Goal: Information Seeking & Learning: Learn about a topic

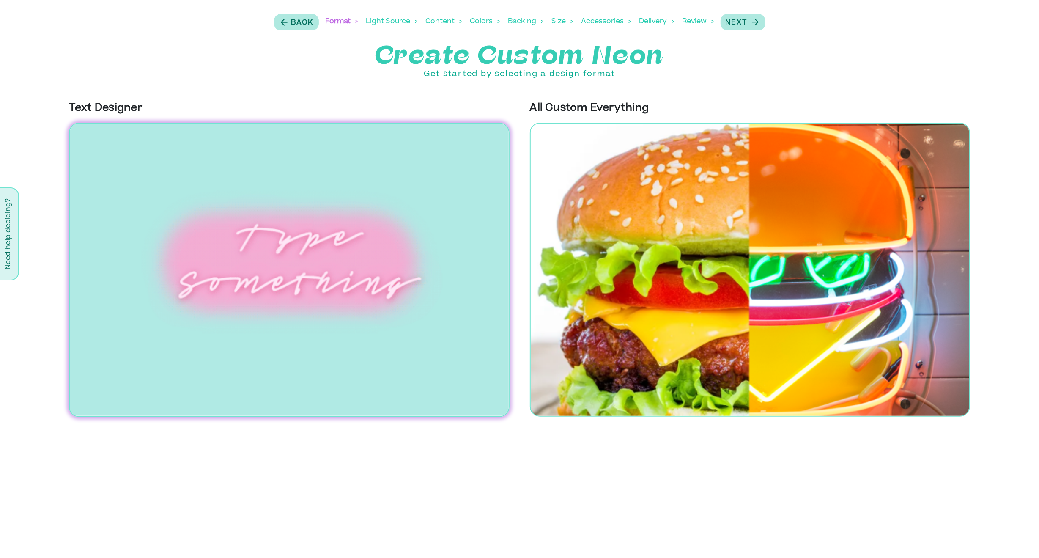
click at [376, 20] on div "Light Source" at bounding box center [391, 21] width 51 height 26
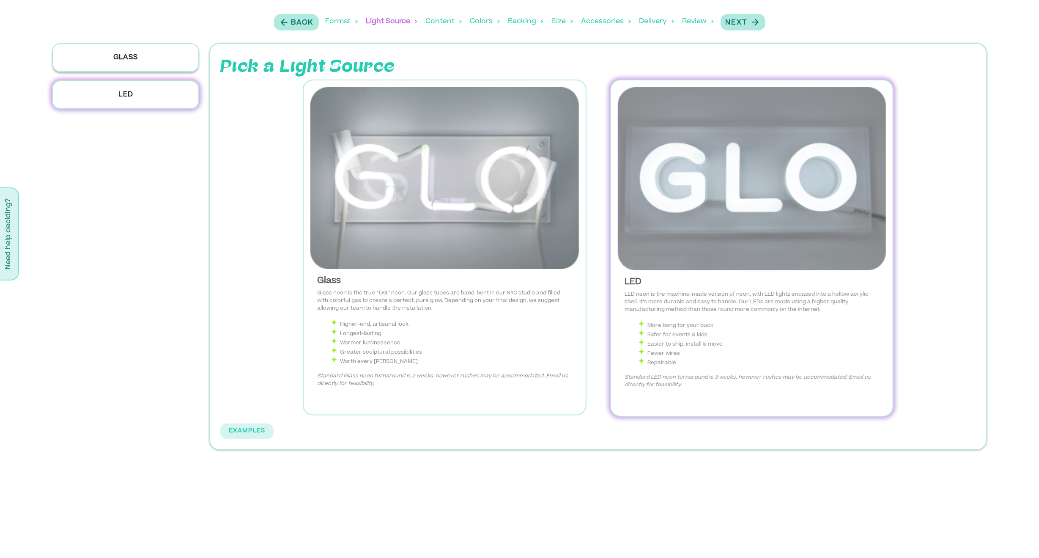
click at [158, 62] on p "Glass" at bounding box center [126, 57] width 148 height 29
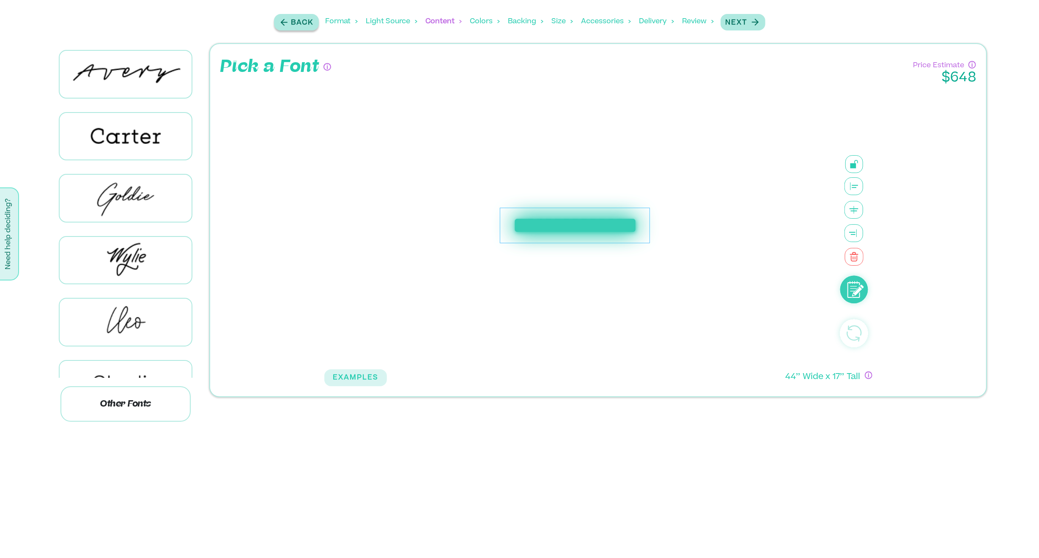
click at [291, 27] on p "Back" at bounding box center [302, 23] width 22 height 10
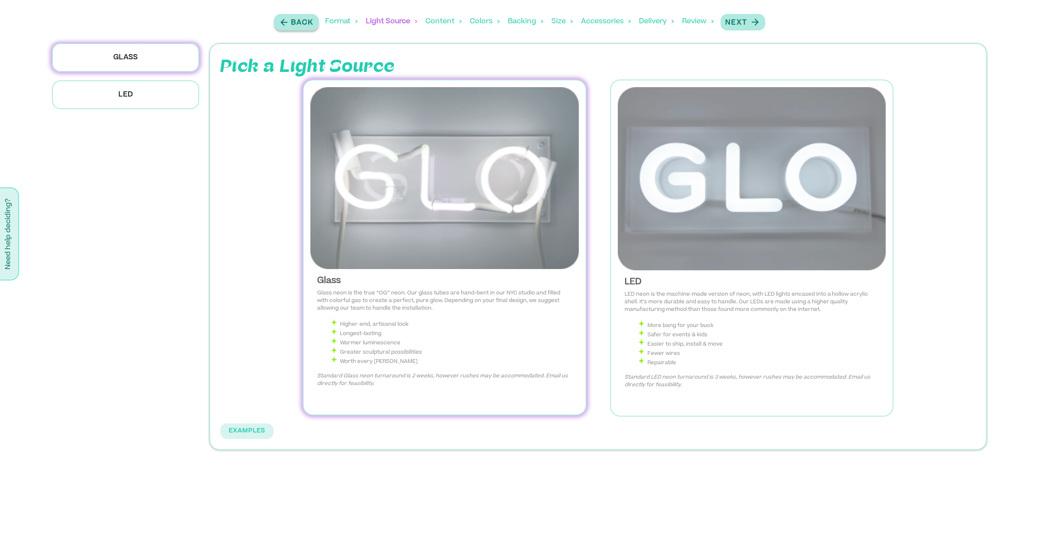
click at [291, 27] on p "Back" at bounding box center [302, 23] width 22 height 10
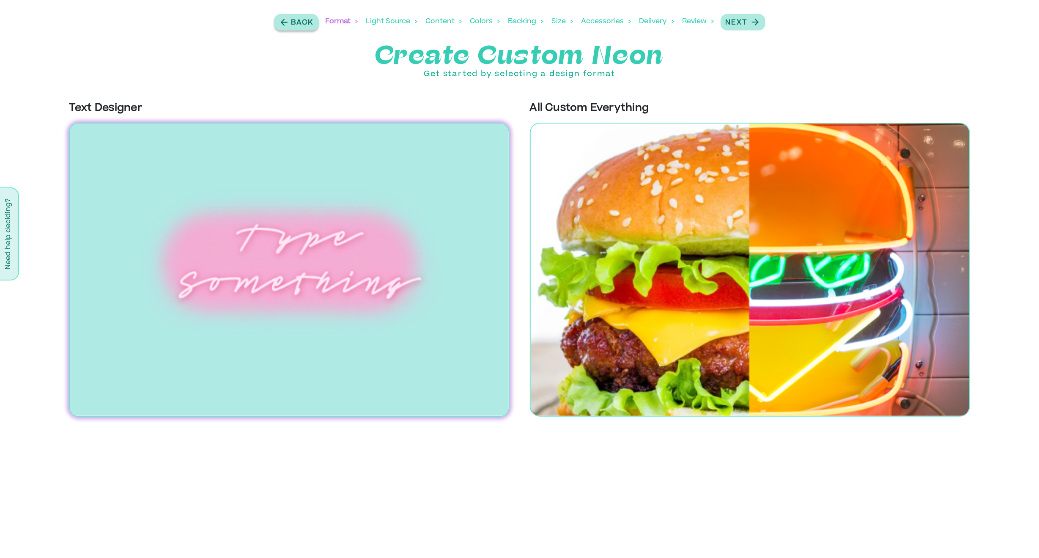
click at [291, 27] on p "Back" at bounding box center [302, 23] width 22 height 10
click at [446, 20] on div "Content" at bounding box center [444, 21] width 36 height 26
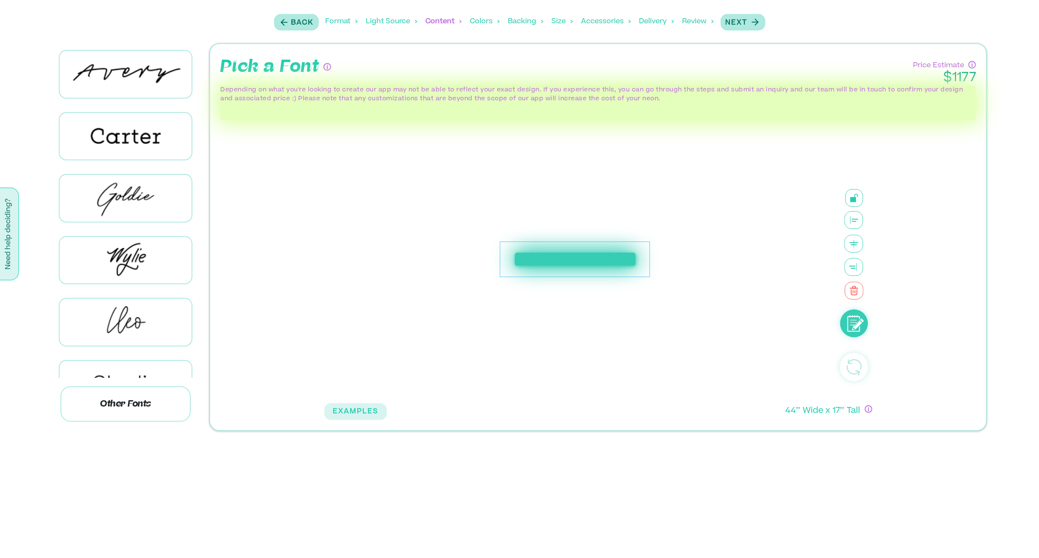
click at [396, 22] on div "Light Source" at bounding box center [391, 21] width 51 height 26
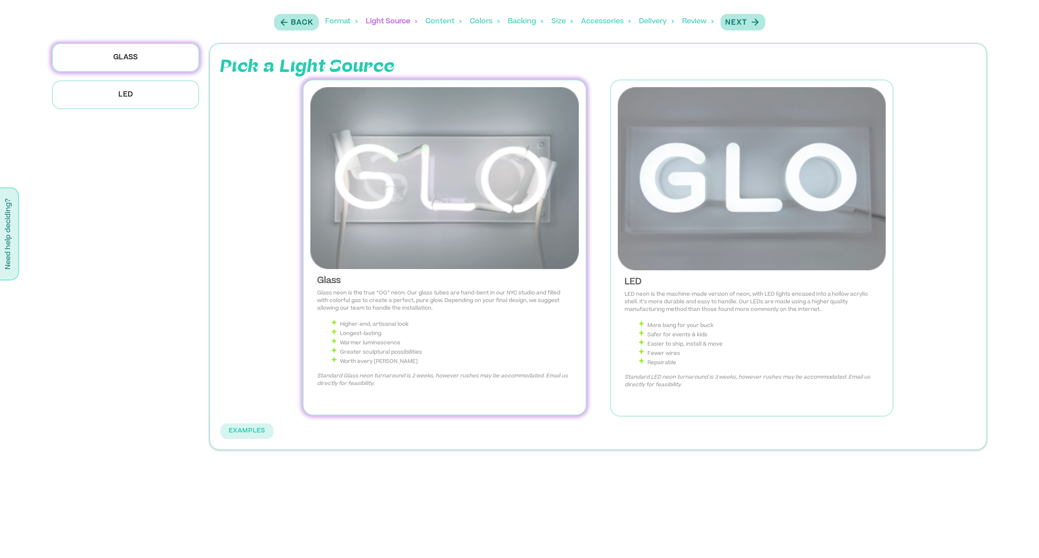
click at [448, 20] on div "Content" at bounding box center [444, 21] width 36 height 26
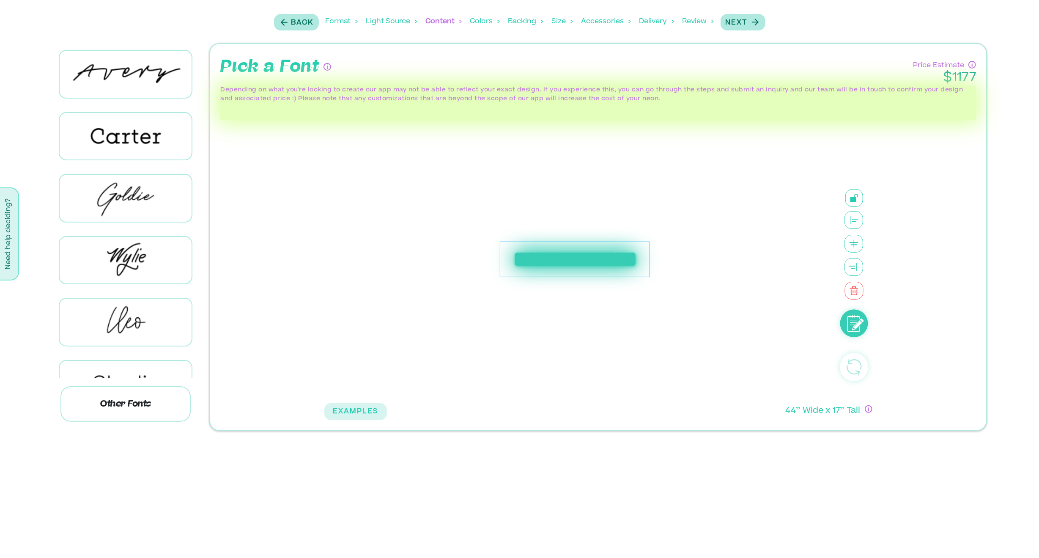
click at [473, 22] on div "Colors" at bounding box center [485, 21] width 30 height 26
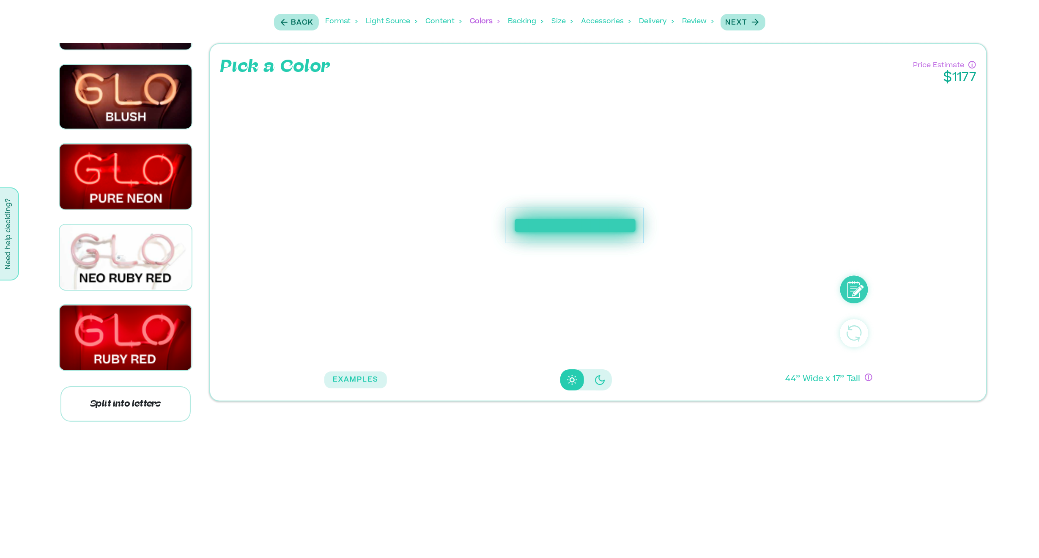
scroll to position [1890, 0]
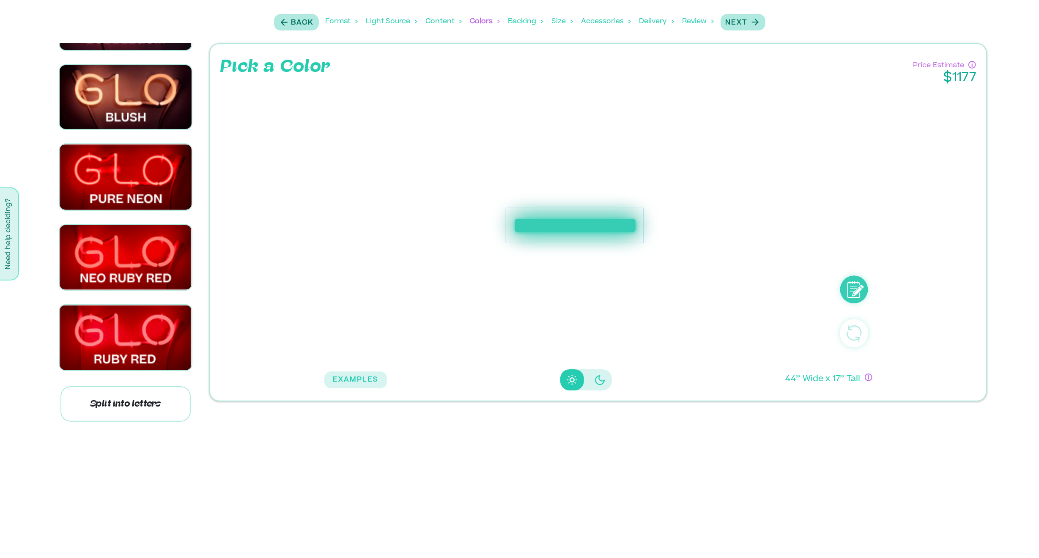
click at [605, 23] on div "Accessories" at bounding box center [605, 21] width 49 height 26
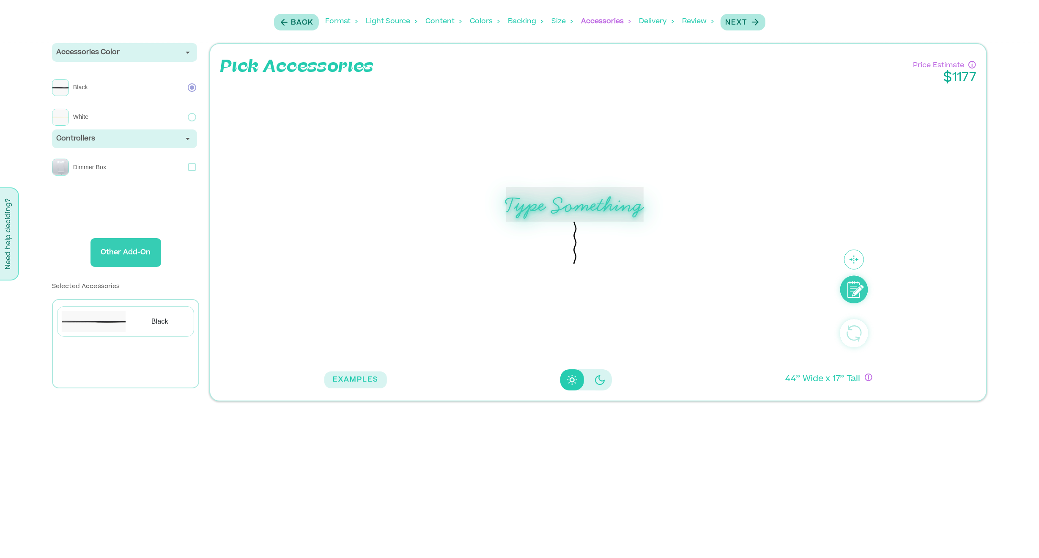
click at [82, 86] on p "Black" at bounding box center [128, 87] width 118 height 17
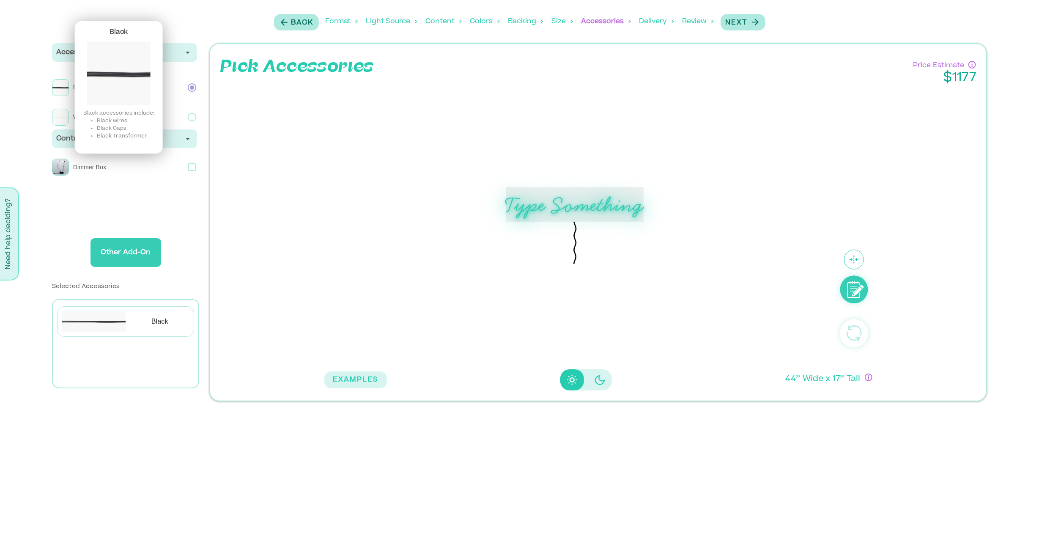
click at [59, 83] on img at bounding box center [60, 87] width 17 height 17
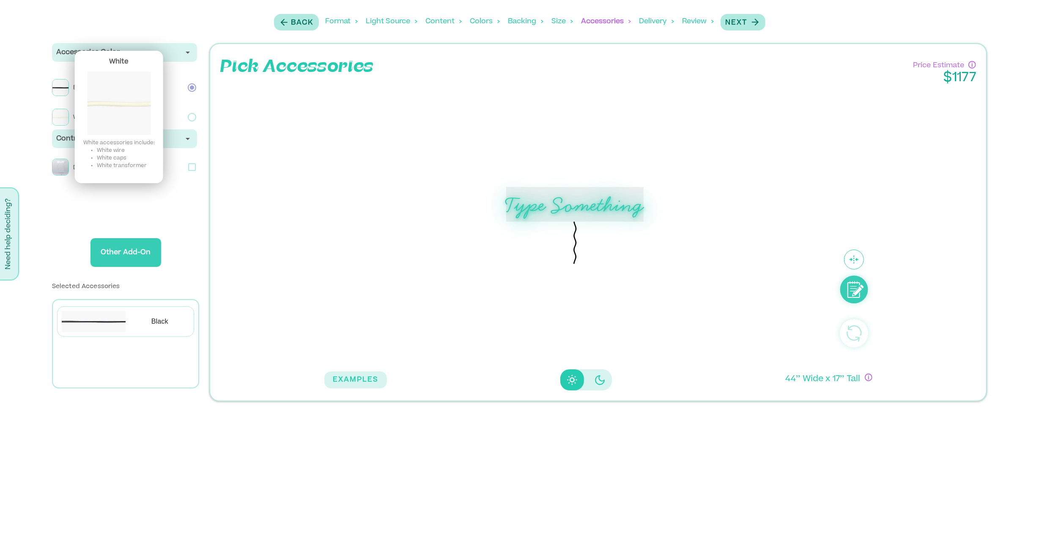
click at [68, 114] on img at bounding box center [60, 117] width 17 height 17
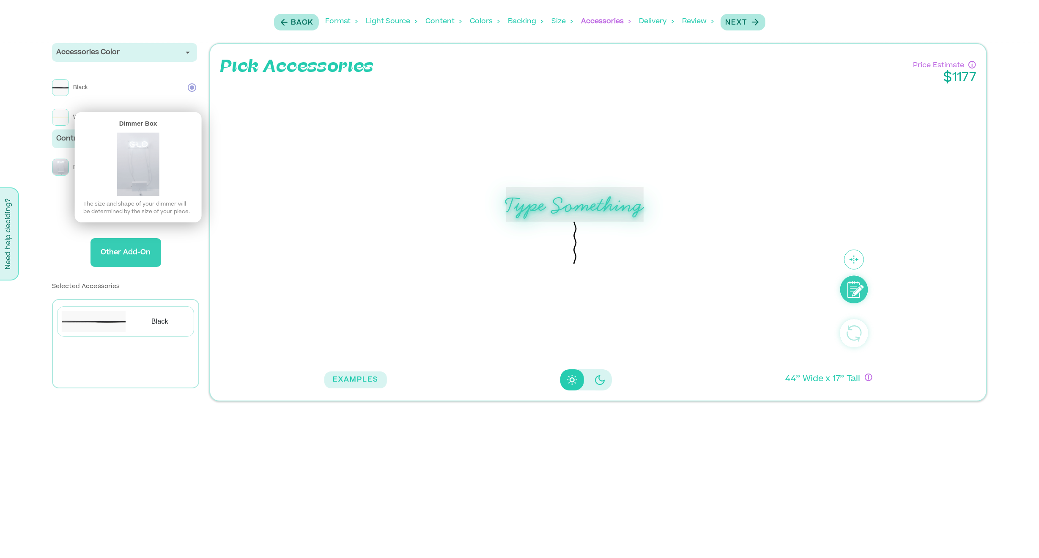
click at [157, 180] on img at bounding box center [138, 163] width 42 height 63
click at [55, 170] on img at bounding box center [60, 167] width 17 height 17
click at [134, 185] on img at bounding box center [138, 163] width 42 height 63
click at [59, 167] on img at bounding box center [60, 167] width 17 height 17
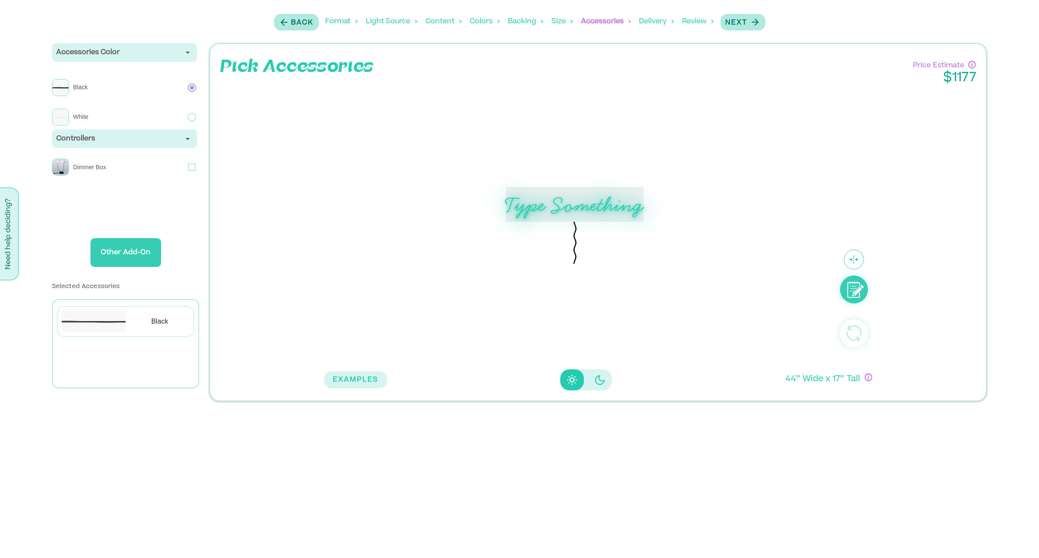
click at [554, 24] on div "Size" at bounding box center [562, 21] width 21 height 26
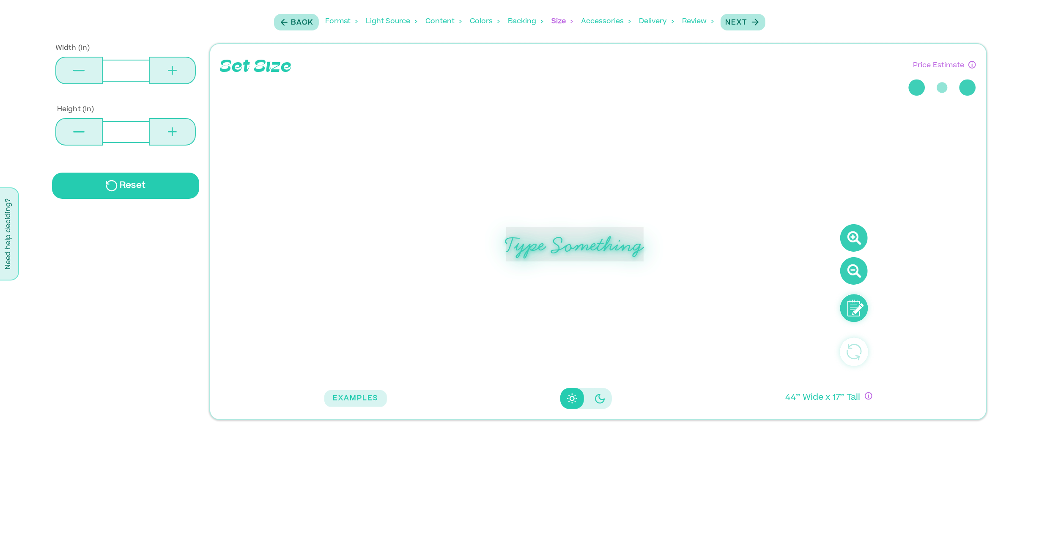
click at [508, 21] on div "Backing" at bounding box center [525, 21] width 35 height 26
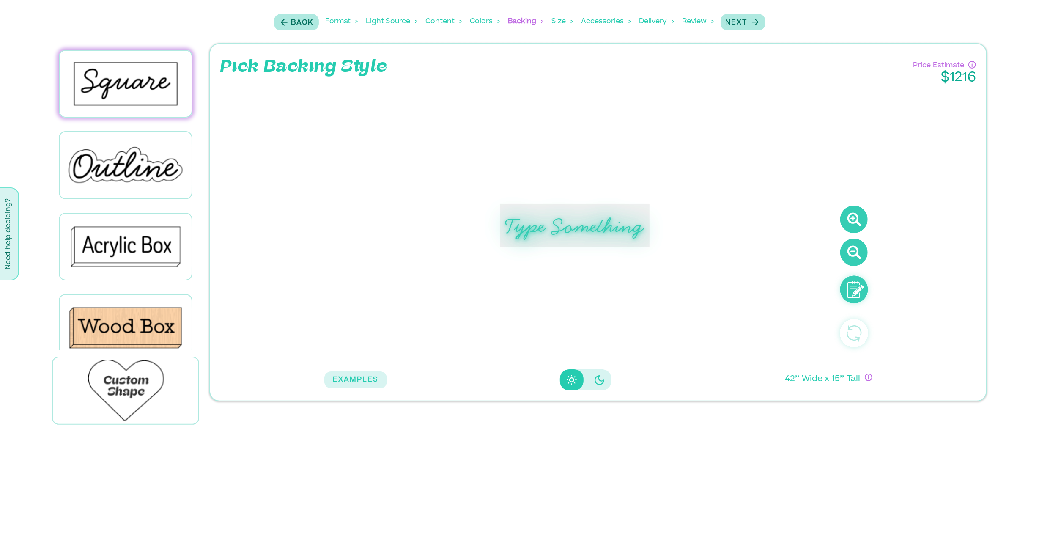
click at [473, 20] on div "Colors" at bounding box center [485, 21] width 30 height 26
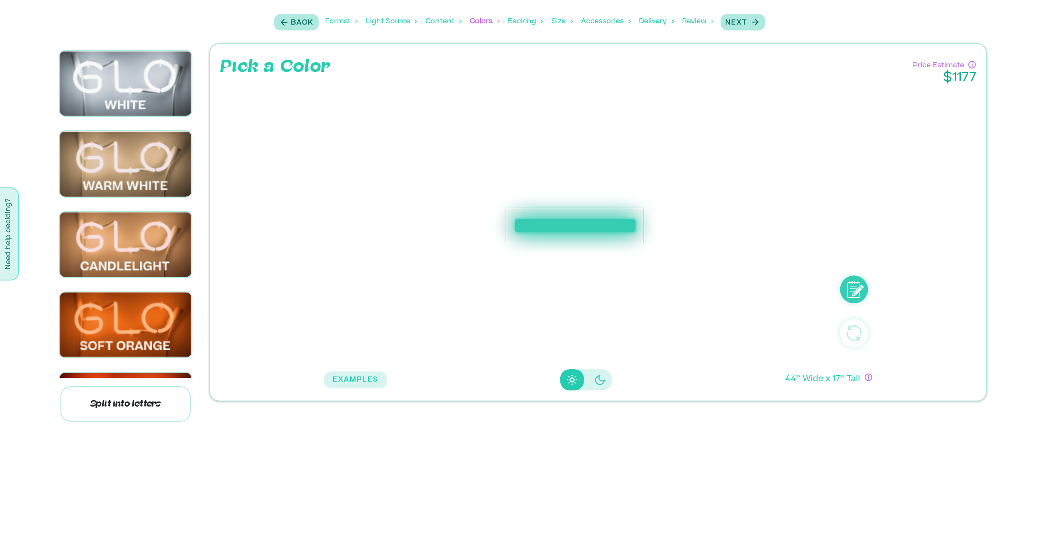
click at [433, 22] on div "Content" at bounding box center [444, 21] width 36 height 26
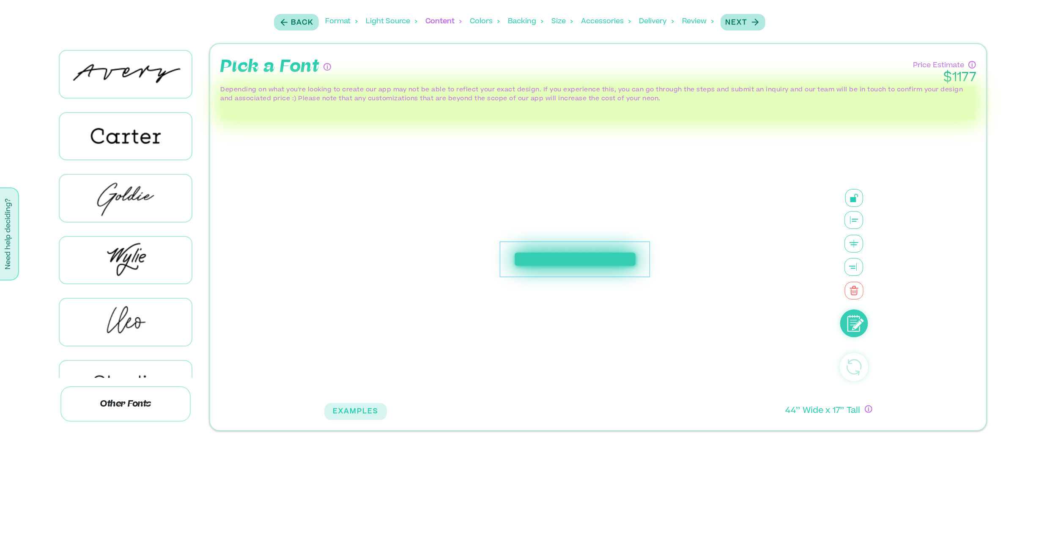
click at [391, 20] on div "Light Source" at bounding box center [391, 21] width 51 height 26
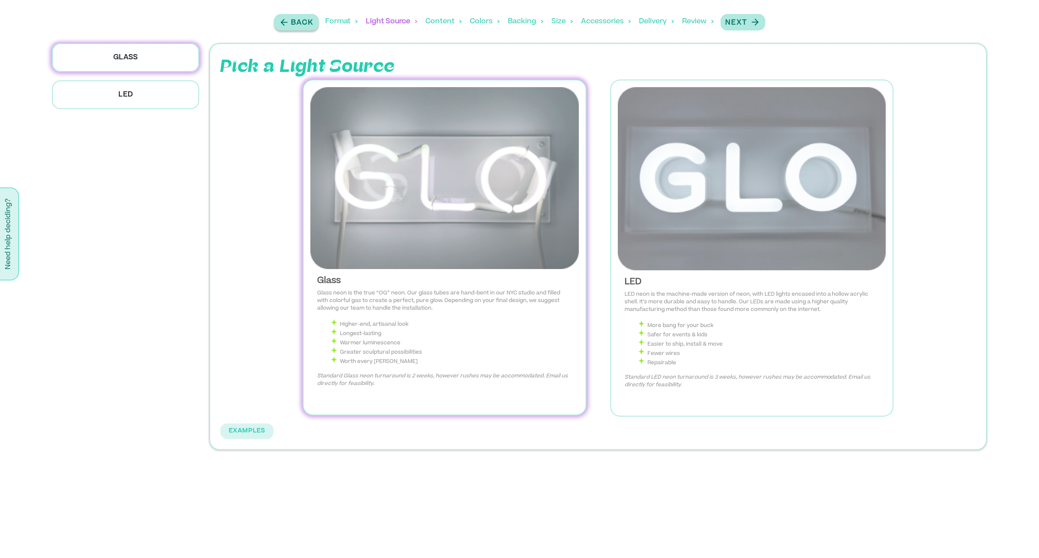
click at [314, 19] on button "Back" at bounding box center [296, 22] width 45 height 16
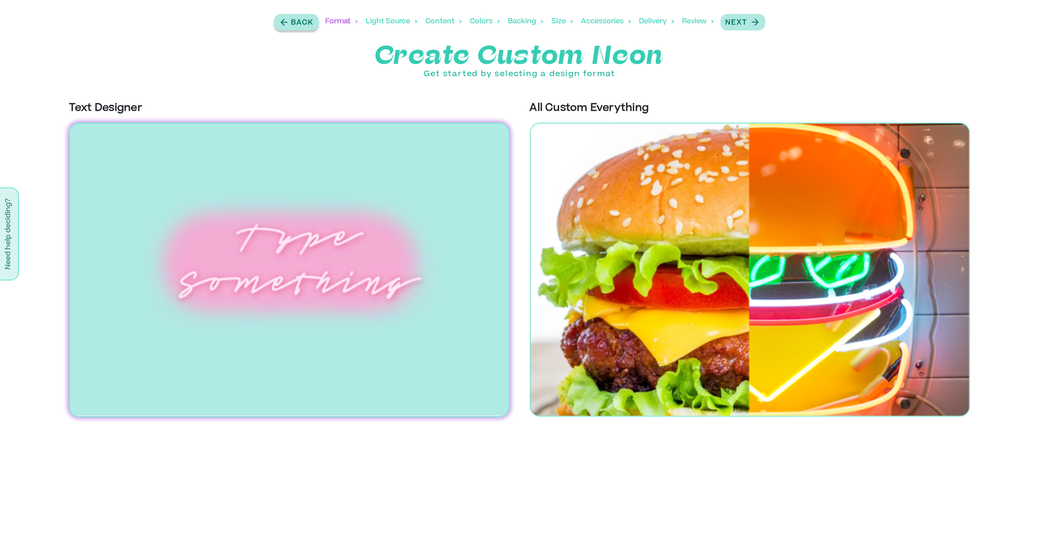
click at [297, 18] on p "Back" at bounding box center [302, 23] width 22 height 10
click at [520, 19] on div "Backing" at bounding box center [525, 21] width 35 height 26
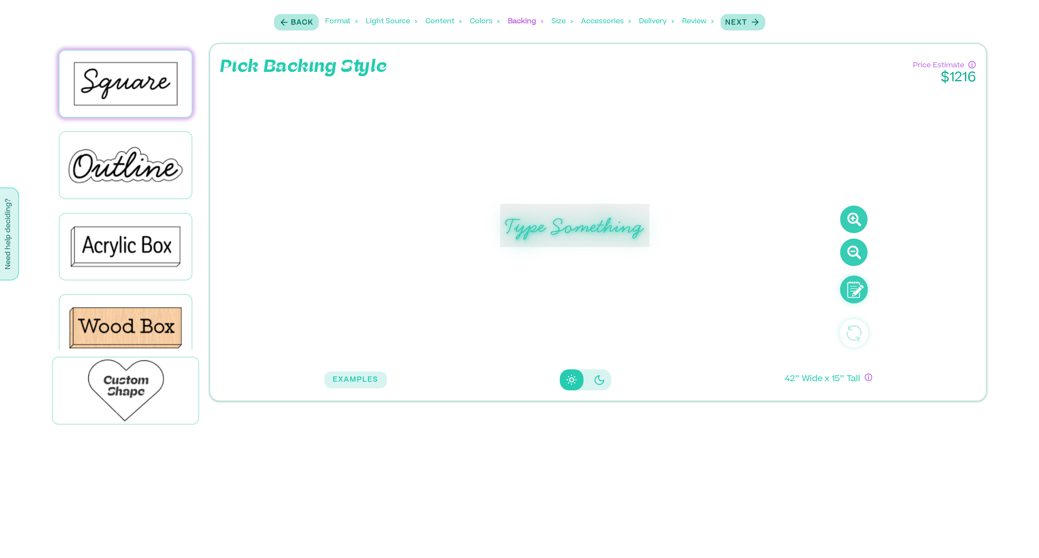
click at [483, 20] on div "Colors" at bounding box center [485, 21] width 30 height 26
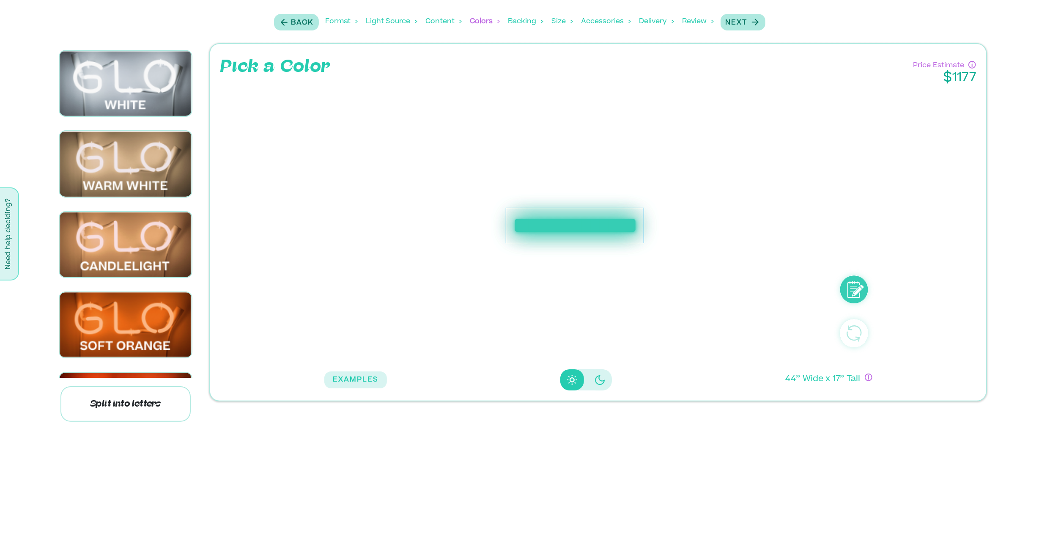
click at [442, 23] on div "Content" at bounding box center [444, 21] width 36 height 26
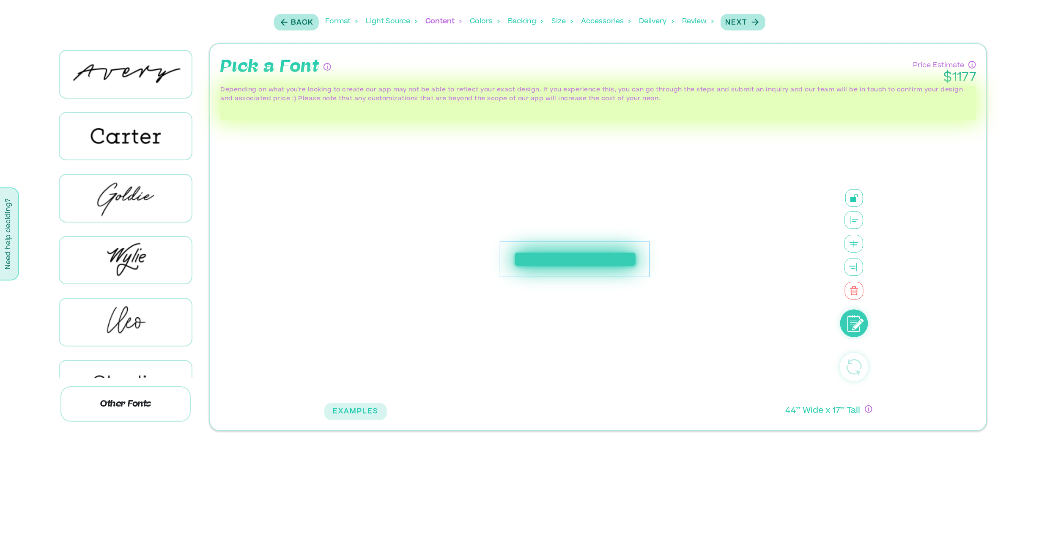
click at [401, 19] on div "Light Source" at bounding box center [391, 21] width 51 height 26
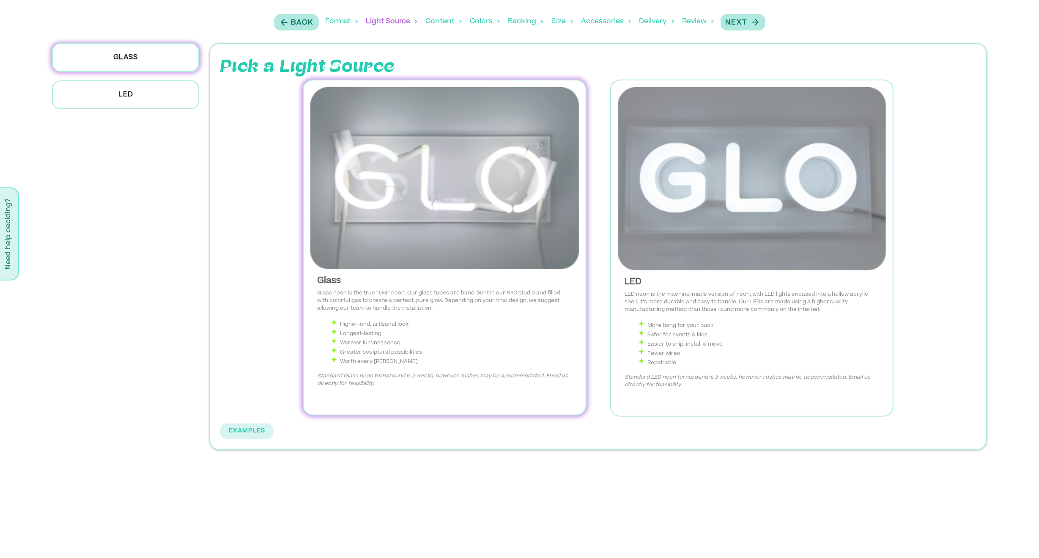
click at [348, 18] on div "Format" at bounding box center [341, 21] width 32 height 26
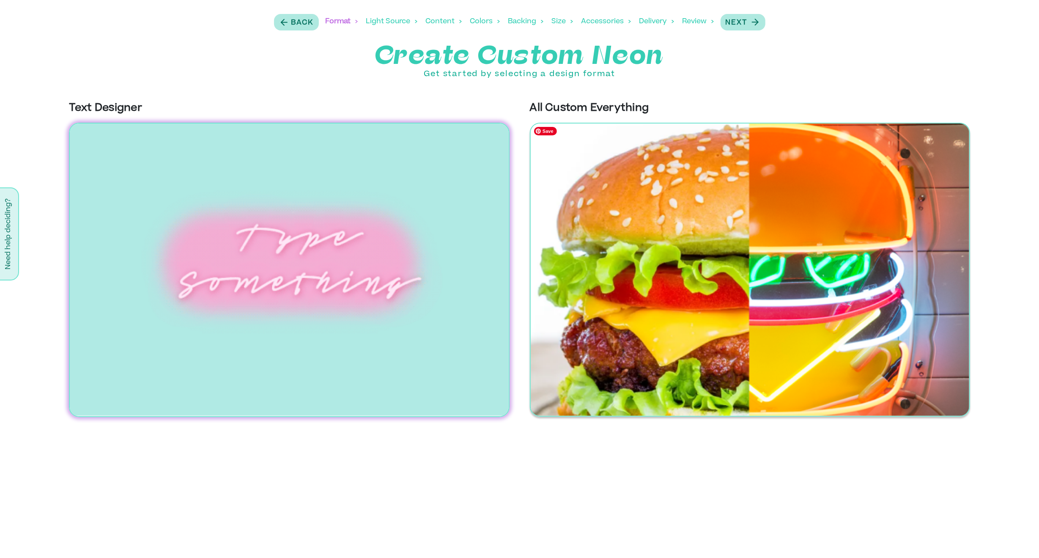
click at [651, 224] on img at bounding box center [750, 270] width 440 height 294
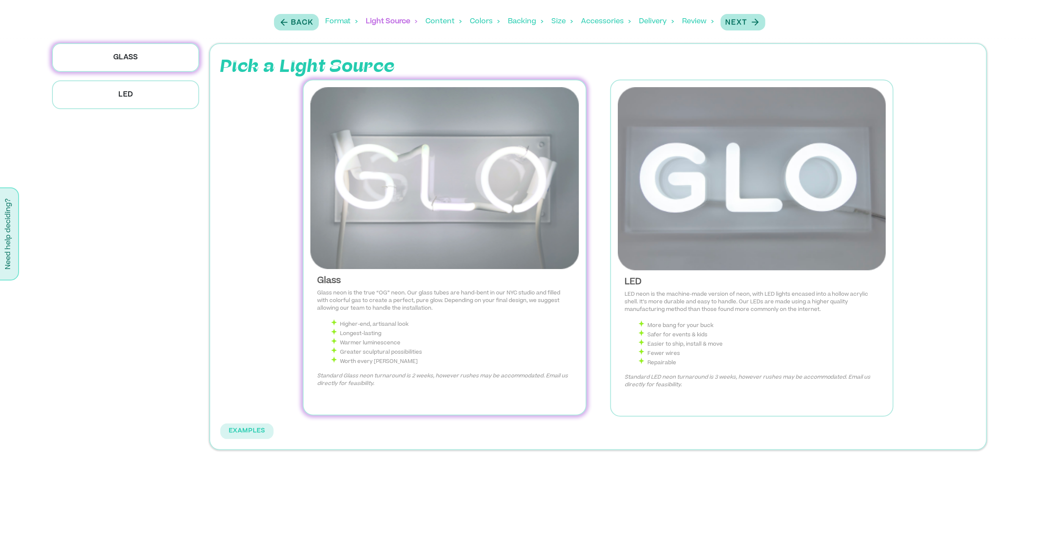
click at [478, 22] on div "Colors" at bounding box center [485, 21] width 30 height 26
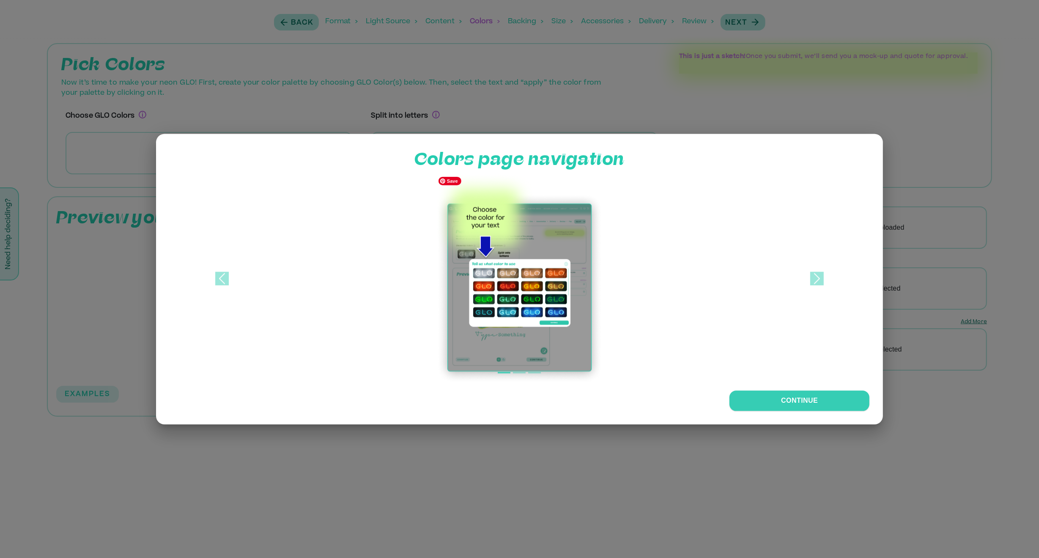
click at [561, 272] on img at bounding box center [519, 277] width 168 height 211
click at [814, 274] on span at bounding box center [817, 278] width 14 height 14
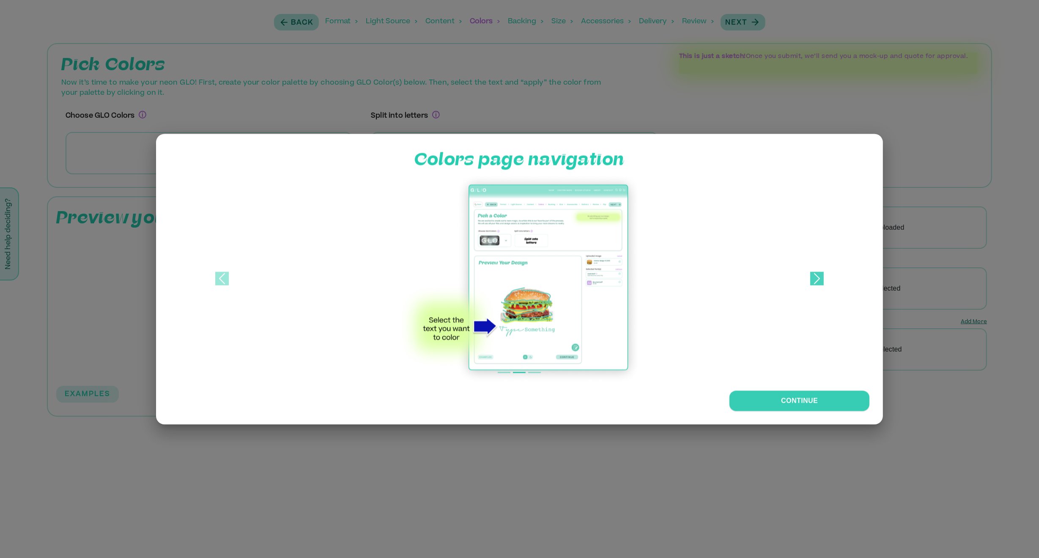
click at [814, 274] on span at bounding box center [817, 278] width 14 height 14
click at [893, 143] on div at bounding box center [519, 279] width 1039 height 558
click at [899, 119] on div at bounding box center [519, 279] width 1039 height 558
